Goal: Navigation & Orientation: Find specific page/section

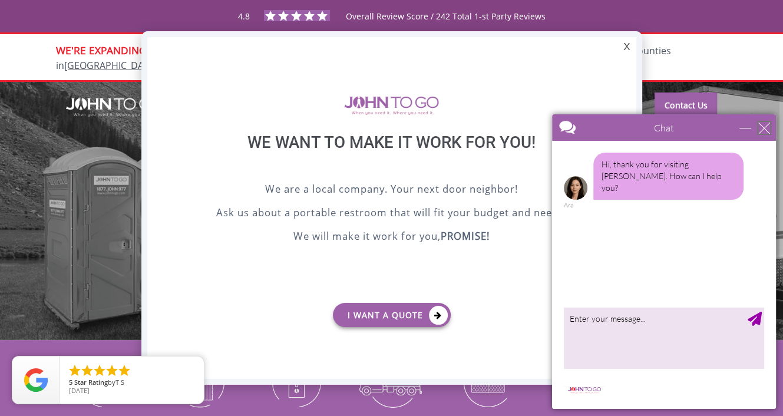
click at [767, 127] on div "close" at bounding box center [765, 128] width 12 height 12
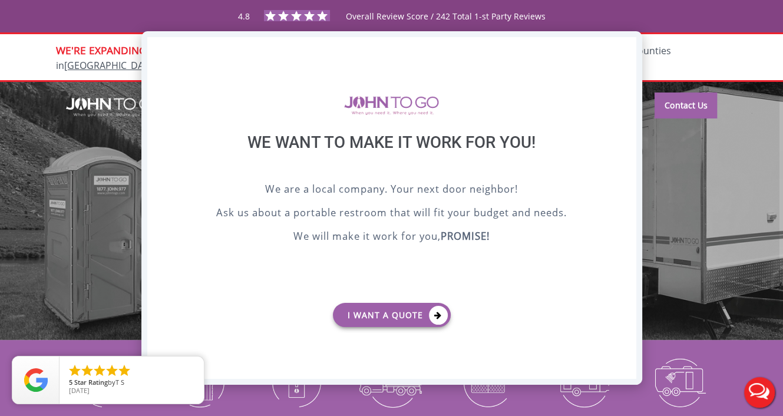
click at [630, 47] on div "X" at bounding box center [627, 47] width 18 height 20
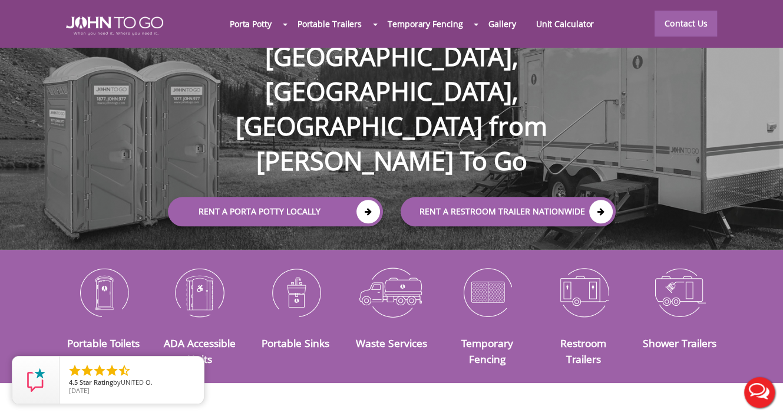
scroll to position [118, 0]
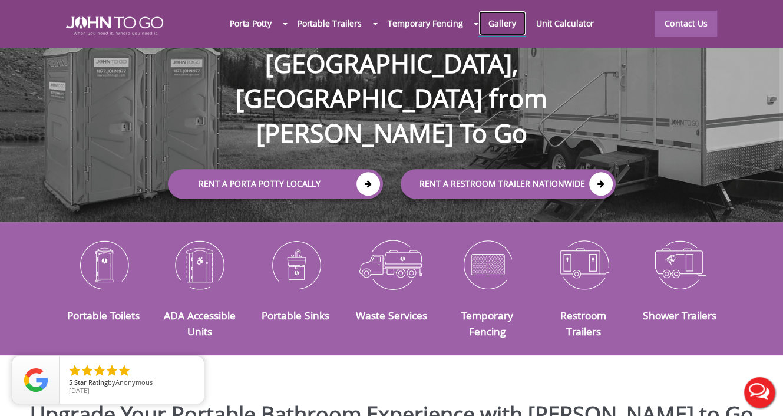
click at [504, 27] on link "Gallery" at bounding box center [502, 23] width 47 height 25
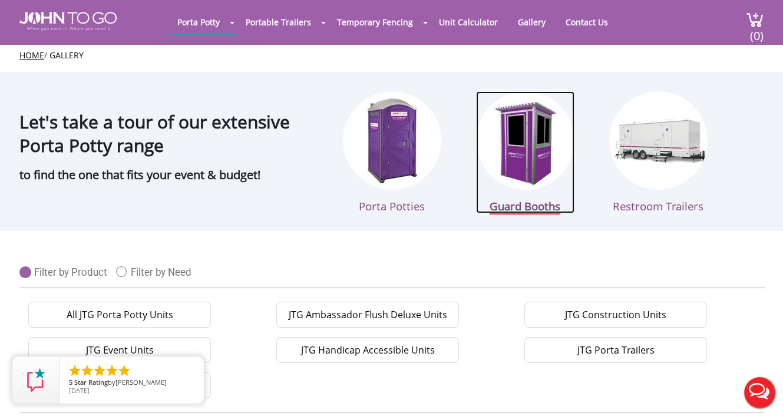
click at [548, 189] on link "Guard Booths" at bounding box center [525, 152] width 98 height 122
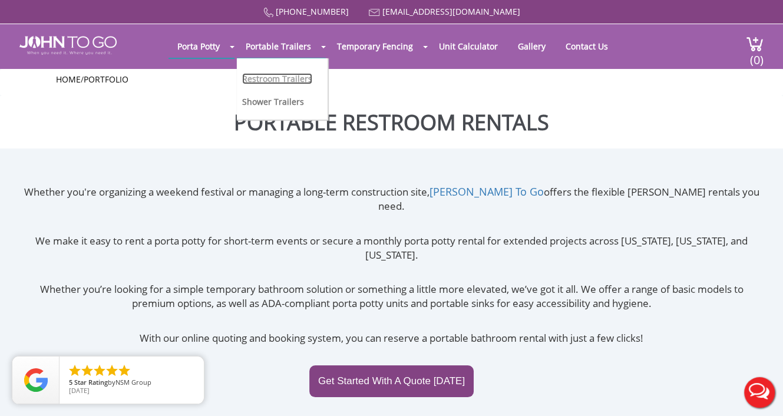
click at [276, 76] on link "Restroom Trailers" at bounding box center [277, 78] width 70 height 11
